Goal: Transaction & Acquisition: Purchase product/service

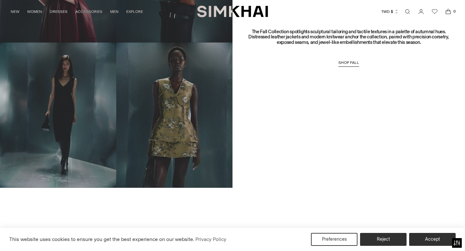
scroll to position [574, 0]
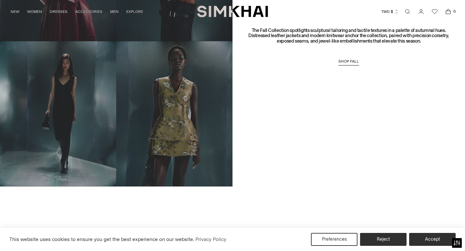
click at [352, 66] on div "The Fall Collection spotlights sculptural tailoring and tactile textures in a p…" at bounding box center [349, 41] width 233 height 291
click at [353, 63] on span "SHOP FALL" at bounding box center [349, 61] width 21 height 5
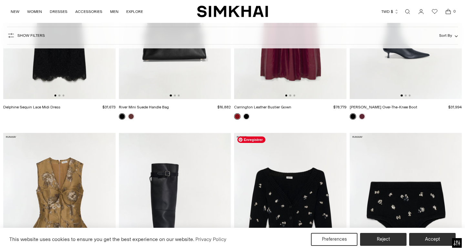
scroll to position [165, 0]
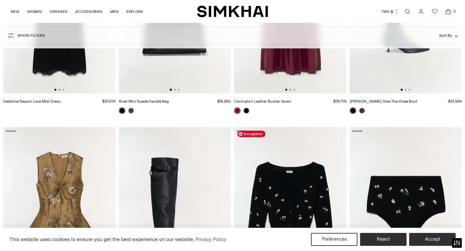
click at [388, 11] on button "TWD $" at bounding box center [389, 12] width 17 height 14
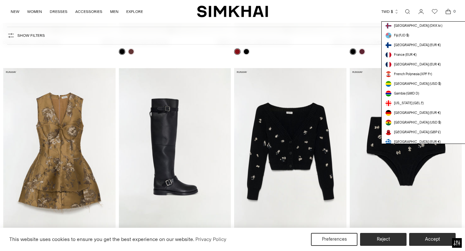
scroll to position [589, 0]
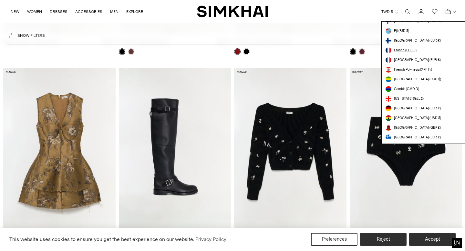
click at [400, 51] on span "France (EUR €)" at bounding box center [405, 50] width 23 height 5
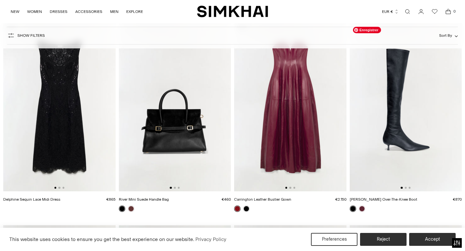
scroll to position [51, 0]
